Goal: Ask a question

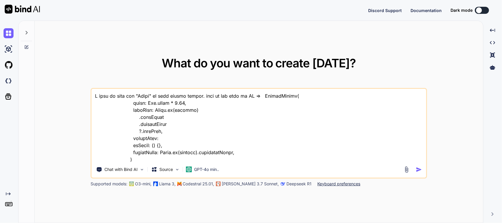
click at [242, 126] on textarea at bounding box center [259, 125] width 334 height 73
type textarea "x"
type textarea "p"
type textarea "x"
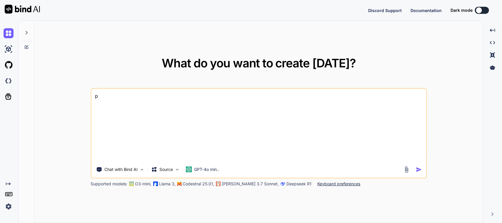
type textarea "pl"
type textarea "x"
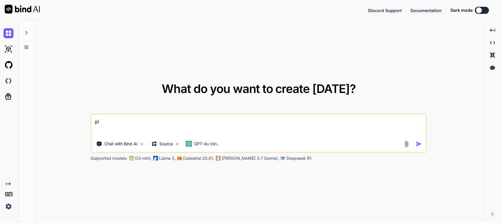
type textarea "ple"
type textarea "x"
type textarea "plea"
type textarea "x"
type textarea "pleas"
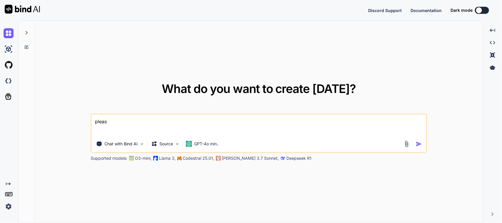
type textarea "x"
type textarea "please"
type textarea "x"
type textarea "please"
type textarea "x"
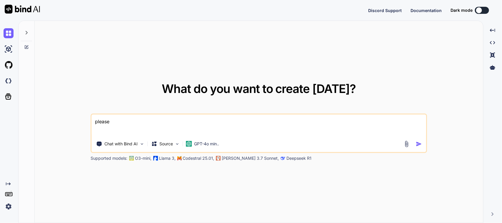
type textarea "please c"
type textarea "x"
type textarea "please cr"
type textarea "x"
type textarea "please cre"
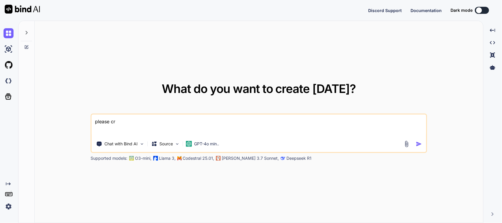
type textarea "x"
type textarea "please crea"
type textarea "x"
type textarea "please creat"
type textarea "x"
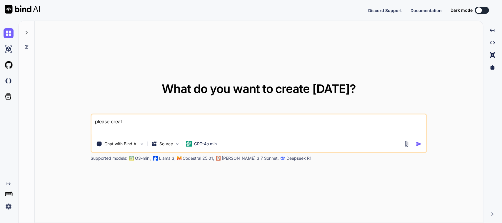
type textarea "please create"
type textarea "x"
type textarea "please create"
type textarea "x"
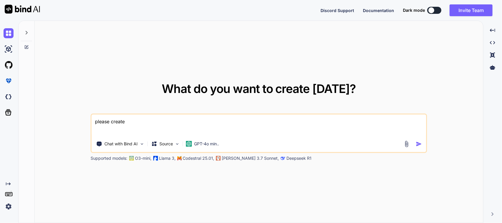
type textarea "please create t"
type textarea "x"
type textarea "please create th"
type textarea "x"
type textarea "please create the"
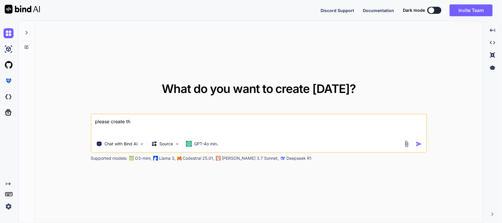
type textarea "x"
type textarea "please create the"
type textarea "x"
type textarea "please create the o"
type textarea "x"
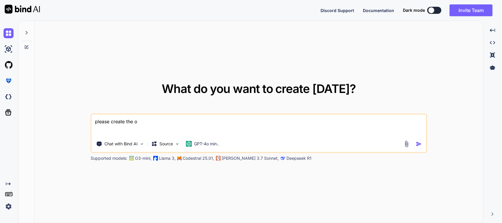
type textarea "please create the ob"
type textarea "x"
type textarea "please create the obj"
type textarea "x"
type textarea "please create the obje"
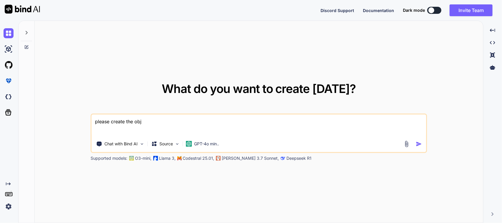
type textarea "x"
type textarea "please create the objec"
type textarea "x"
type textarea "please create the object"
type textarea "x"
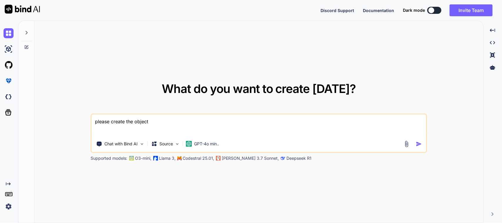
type textarea "please create the objecti"
type textarea "x"
type textarea "please create the objectiv"
type textarea "x"
type textarea "please create the objective"
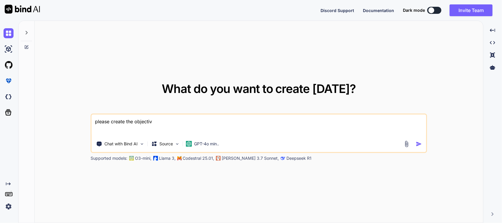
type textarea "x"
type textarea "please create the objectives"
type textarea "x"
type textarea "please create the objectives"
type textarea "x"
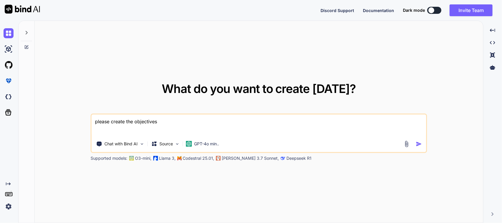
type textarea "please create the objectives f"
type textarea "x"
type textarea "please create the objectives fo"
type textarea "x"
type textarea "please create the objectives for"
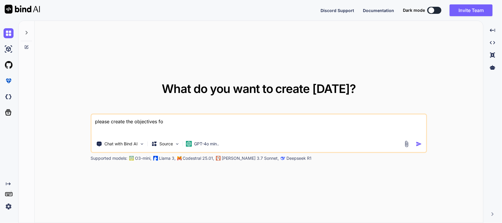
type textarea "x"
type textarea "please create the objectives for"
type textarea "x"
type textarea "please create the objectives for t"
type textarea "x"
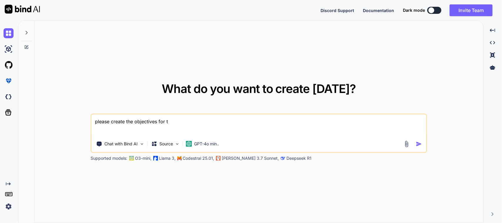
type textarea "please create the objectives for th"
type textarea "x"
type textarea "please create the objectives for the"
type textarea "x"
type textarea "please create the objectives for the"
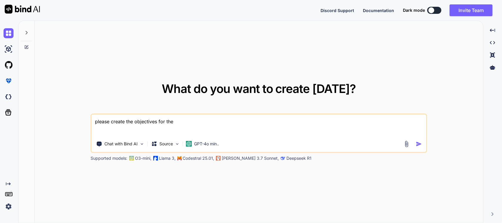
type textarea "x"
type textarea "please create the objectives for the g"
type textarea "x"
type textarea "please create the objectives for the gi"
type textarea "x"
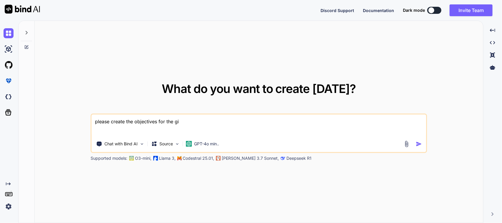
type textarea "please create the objectives for the giv"
type textarea "x"
type textarea "please create the objectives for the give"
type textarea "x"
type textarea "please create the objectives for the given"
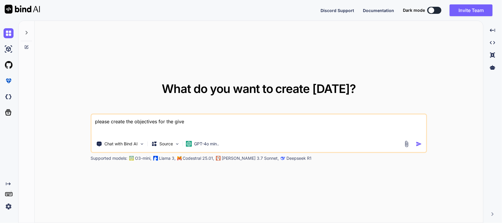
type textarea "x"
type textarea "please create the objectives for the given"
type textarea "x"
type textarea "please create the objectives for the given t"
type textarea "x"
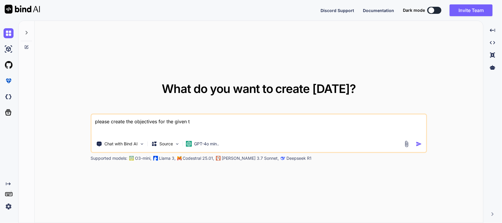
type textarea "please create the objectives for the given ta"
type textarea "x"
type textarea "please create the objectives for the given tas"
type textarea "x"
type textarea "please create the objectives for the given task"
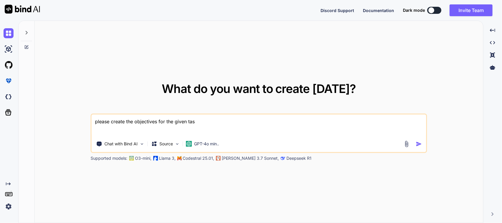
type textarea "x"
type textarea "please create the objectives for the given task"
type textarea "x"
type textarea "please create the objectives for the given task i"
type textarea "x"
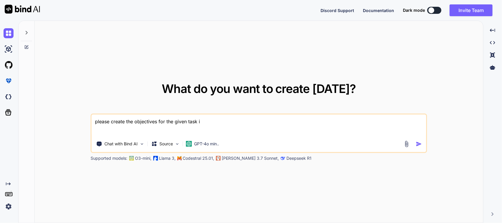
type textarea "please create the objectives for the given task in"
type textarea "x"
type textarea "please create the objectives for the given task in"
type textarea "x"
type textarea "please create the objectives for the given task in 2"
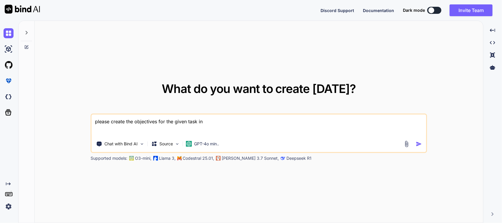
type textarea "x"
type textarea "please create the objectives for the given task in 20"
type textarea "x"
type textarea "please create the objectives for the given task in 20"
type textarea "x"
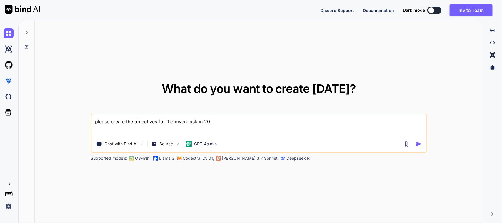
type textarea "please create the objectives for the given task in 20 w"
type textarea "x"
type textarea "please create the objectives for the given task in 20 wi"
type textarea "x"
type textarea "please create the objectives for the given task in 20 w"
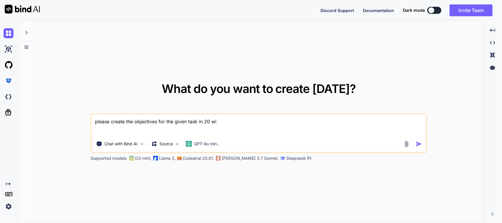
type textarea "x"
type textarea "please create the objectives for the given task in 20 wo"
type textarea "x"
type textarea "please create the objectives for the given task in 20 wor"
type textarea "x"
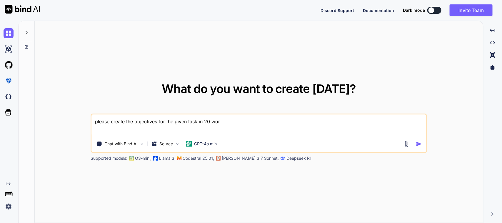
type textarea "please create the objectives for the given task in 20 word"
type textarea "x"
type textarea "please create the objectives for the given task in 20 words"
type textarea "x"
type textarea "please create the objectives for the given task in 20 words"
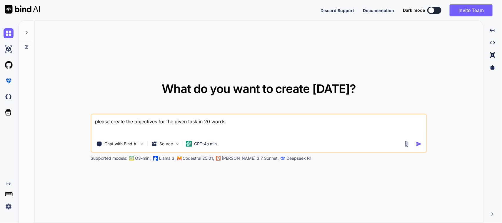
type textarea "x"
type textarea "please create the objectives for the given task in 20 words e"
type textarea "x"
type textarea "please create the objectives for the given task in 20 words ea"
type textarea "x"
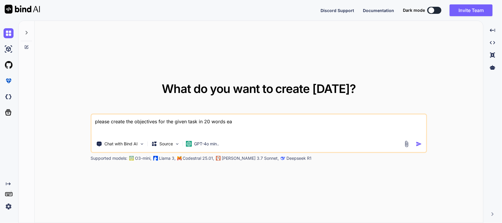
type textarea "please create the objectives for the given task in 20 words eac"
type textarea "x"
type textarea "please create the objectives for the given task in 20 words each"
type textarea "x"
type textarea "please create the objectives for the given task in 20 words each="
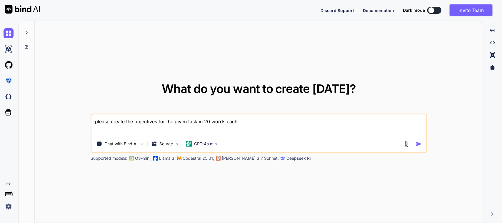
type textarea "x"
type textarea "please create the objectives for the given task in 20 words each=>"
type textarea "x"
type textarea "please create the objectives for the given task in 20 words each=>"
type textarea "x"
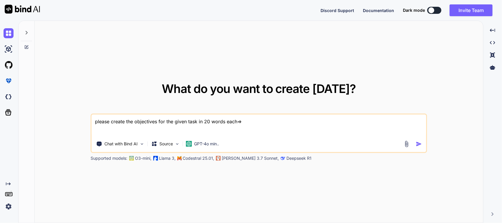
type textarea "please create the objectives for the given task in 20 words each=> • Worked on …"
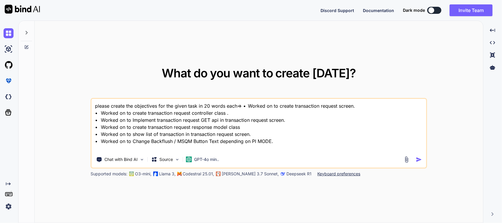
type textarea "x"
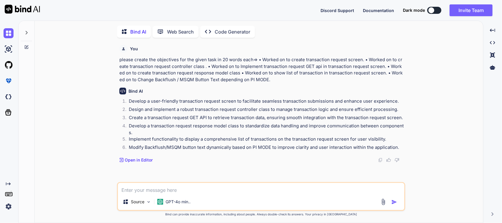
scroll to position [2, 0]
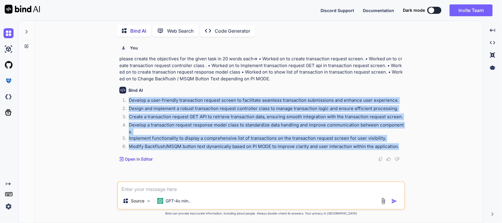
drag, startPoint x: 128, startPoint y: 99, endPoint x: 406, endPoint y: 146, distance: 281.0
click at [406, 146] on div "You please create the objectives for the given task in 20 words each=> • Worked…" at bounding box center [260, 131] width 443 height 181
copy ol "Develop a user-friendly transaction request screen to facilitate seamless trans…"
